Goal: Information Seeking & Learning: Learn about a topic

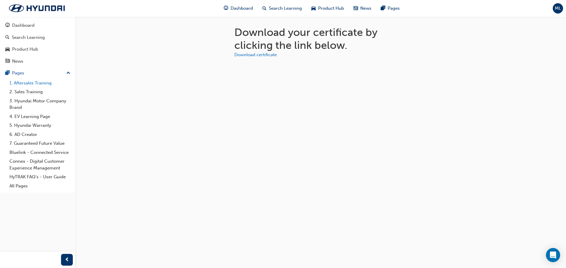
click at [42, 85] on link "1. Aftersales Training" at bounding box center [40, 83] width 66 height 9
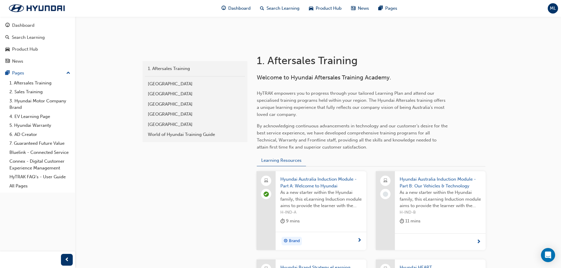
scroll to position [77, 0]
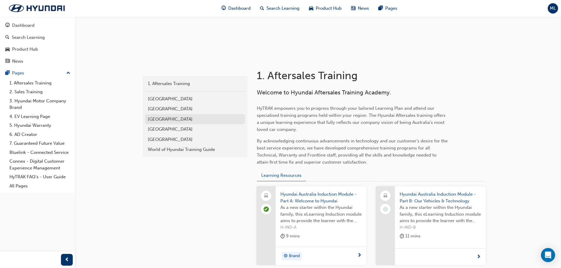
click at [156, 117] on div "[GEOGRAPHIC_DATA]" at bounding box center [195, 119] width 94 height 7
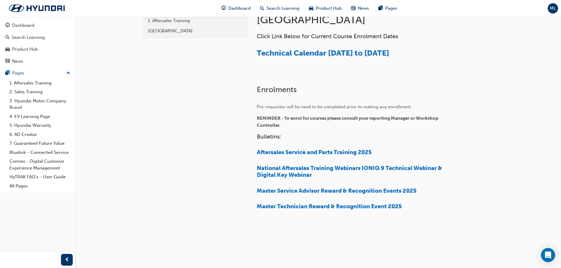
scroll to position [143, 0]
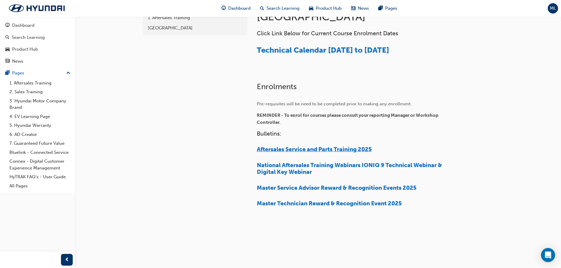
click at [325, 149] on span "Aftersales Service and Parts Training 2025" at bounding box center [314, 149] width 115 height 7
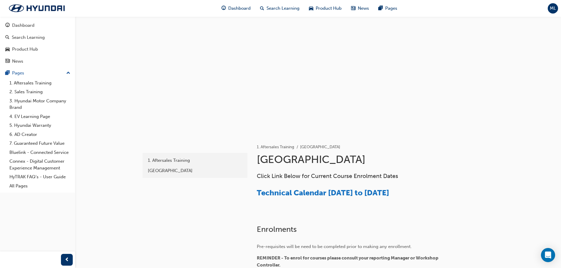
scroll to position [143, 0]
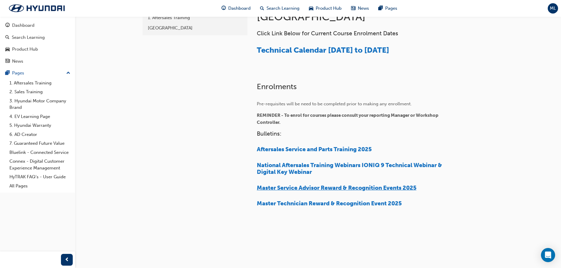
click at [399, 189] on span "Master Service Advisor Reward & Recognition Events 2025" at bounding box center [337, 188] width 160 height 7
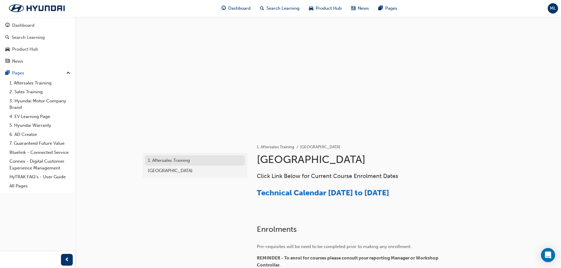
click at [175, 161] on div "1. Aftersales Training" at bounding box center [195, 160] width 94 height 7
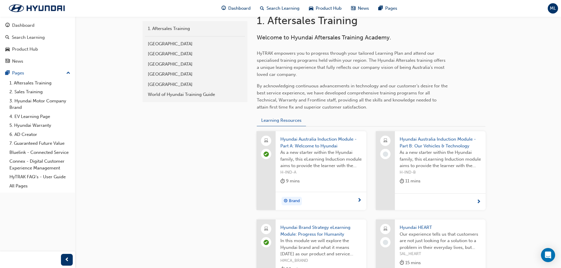
scroll to position [118, 0]
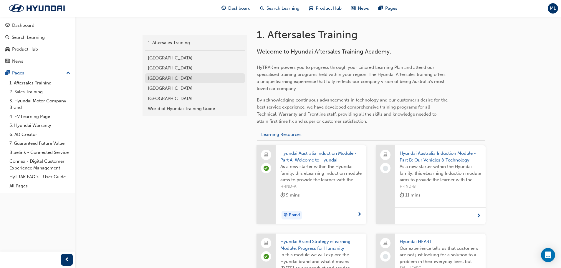
click at [180, 75] on div "[GEOGRAPHIC_DATA]" at bounding box center [195, 78] width 94 height 7
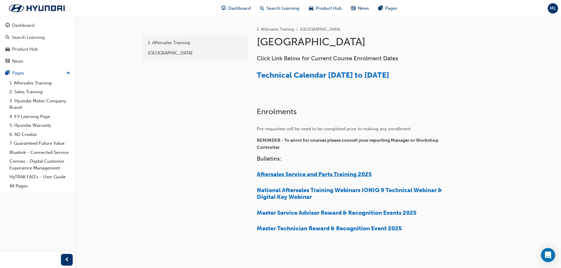
click at [360, 175] on span "Aftersales Service and Parts Training 2025" at bounding box center [314, 174] width 115 height 7
